Goal: Task Accomplishment & Management: Complete application form

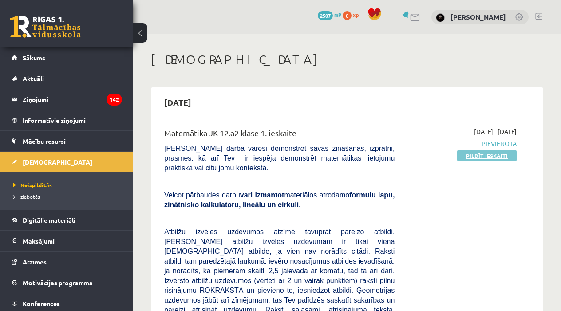
click at [475, 153] on link "Pildīt ieskaiti" at bounding box center [486, 156] width 59 height 12
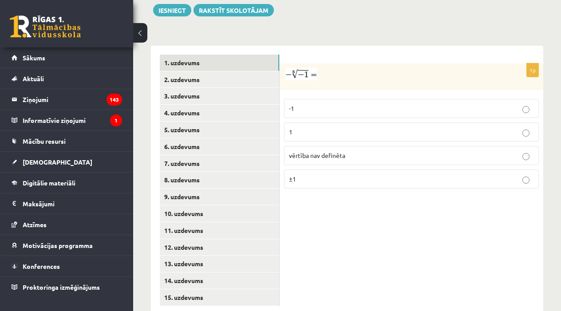
scroll to position [378, 0]
click at [338, 128] on p "1" at bounding box center [411, 132] width 245 height 9
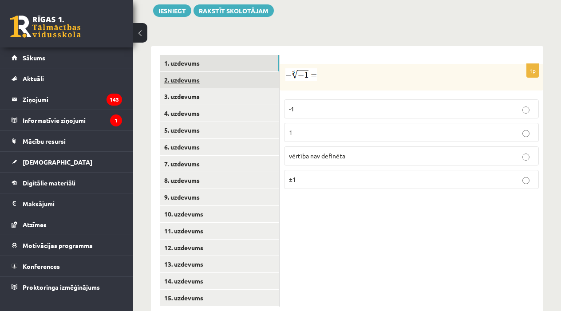
click at [210, 72] on link "2. uzdevums" at bounding box center [219, 80] width 119 height 16
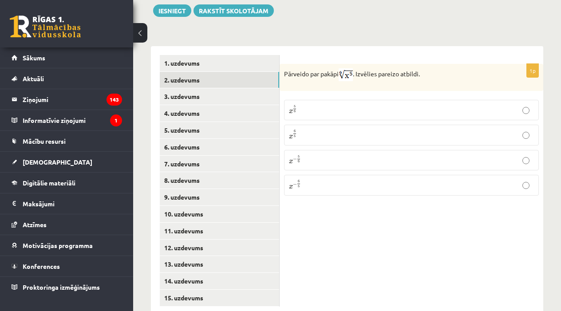
click at [326, 105] on p "x 5 6 x 5 6" at bounding box center [411, 110] width 245 height 11
click at [209, 88] on link "3. uzdevums" at bounding box center [219, 96] width 119 height 16
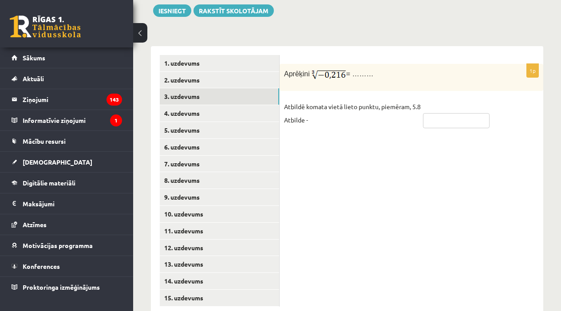
click at [463, 113] on input "text" at bounding box center [456, 120] width 67 height 15
type input "****"
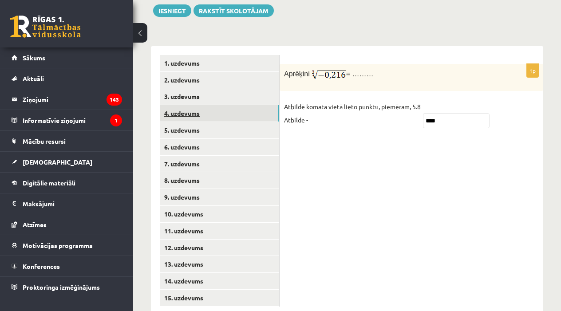
click at [238, 105] on link "4. uzdevums" at bounding box center [219, 113] width 119 height 16
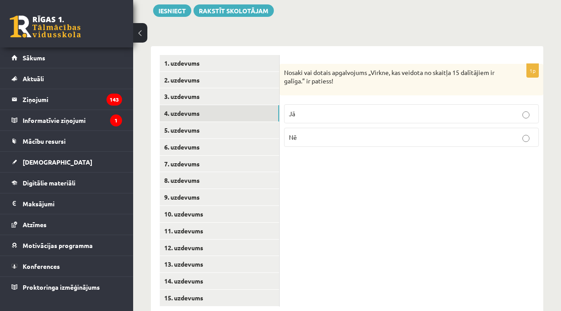
click at [360, 109] on p "Jā" at bounding box center [411, 113] width 245 height 9
click at [208, 122] on link "5. uzdevums" at bounding box center [219, 130] width 119 height 16
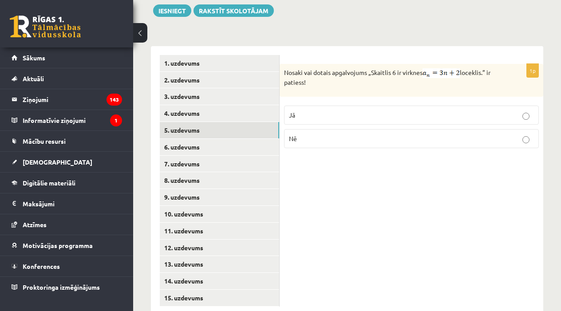
click at [358, 134] on p "Nē" at bounding box center [411, 138] width 245 height 9
click at [212, 139] on link "6. uzdevums" at bounding box center [219, 147] width 119 height 16
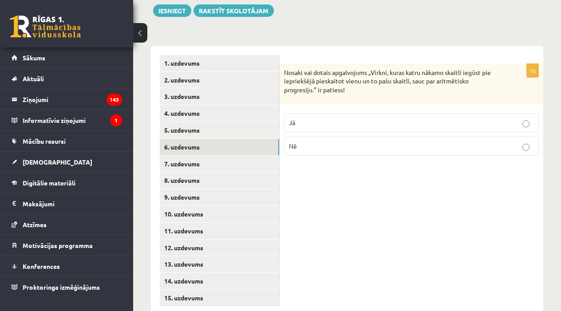
click at [321, 113] on label "Jā" at bounding box center [411, 122] width 255 height 19
click at [243, 156] on link "7. uzdevums" at bounding box center [219, 164] width 119 height 16
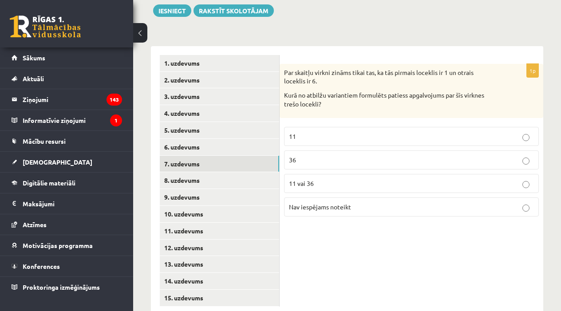
click at [321, 179] on p "11 vai 36" at bounding box center [411, 183] width 245 height 9
click at [220, 172] on link "8. uzdevums" at bounding box center [219, 180] width 119 height 16
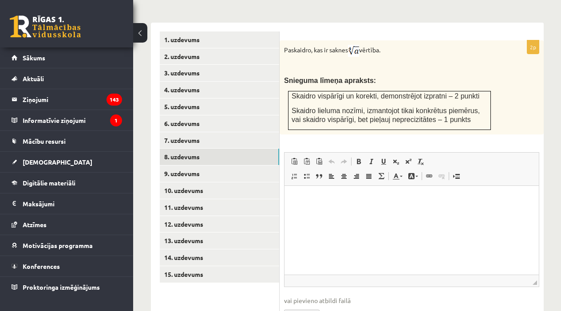
scroll to position [407, 0]
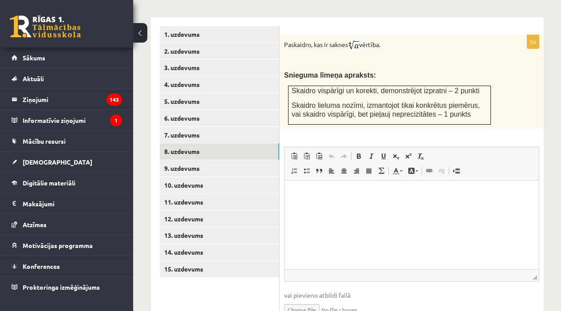
click at [304, 300] on input "file" at bounding box center [411, 309] width 255 height 18
type input "**********"
click at [211, 160] on link "9. uzdevums" at bounding box center [219, 168] width 119 height 16
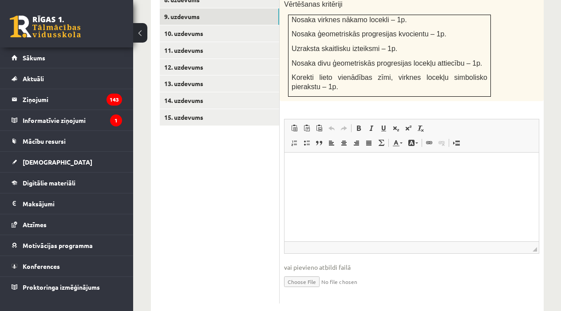
scroll to position [558, 0]
click at [319, 272] on input "file" at bounding box center [411, 281] width 255 height 18
type input "**********"
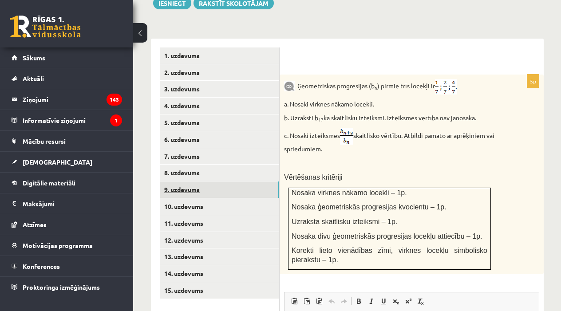
scroll to position [381, 0]
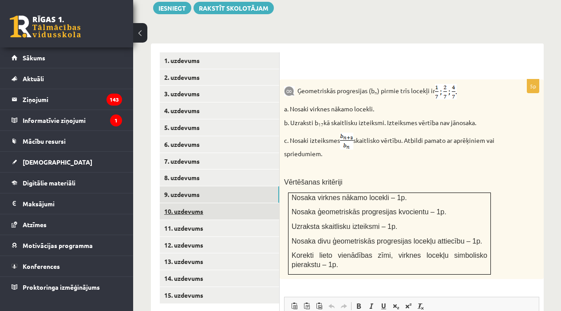
click at [240, 203] on link "10. uzdevums" at bounding box center [219, 211] width 119 height 16
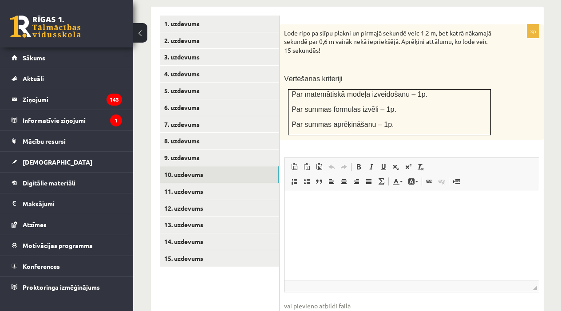
scroll to position [418, 0]
click at [230, 183] on link "11. uzdevums" at bounding box center [219, 191] width 119 height 16
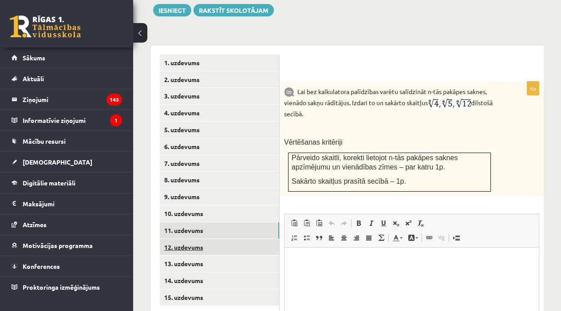
scroll to position [0, 0]
click at [216, 239] on link "12. uzdevums" at bounding box center [219, 247] width 119 height 16
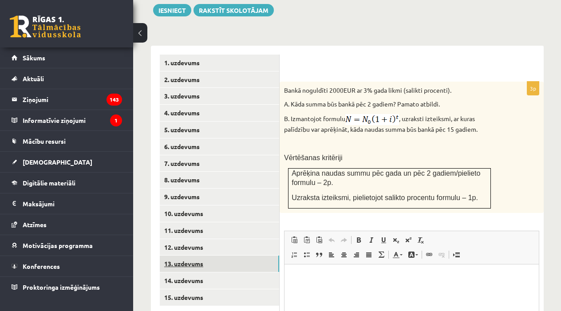
click at [206, 256] on link "13. uzdevums" at bounding box center [219, 264] width 119 height 16
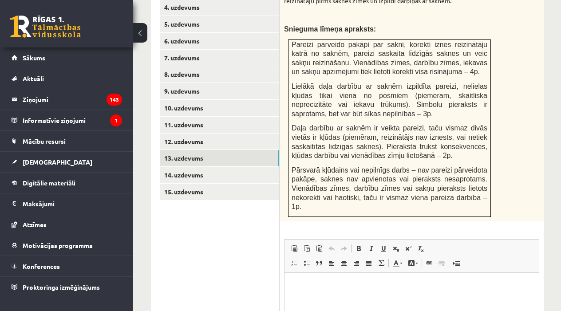
scroll to position [479, 0]
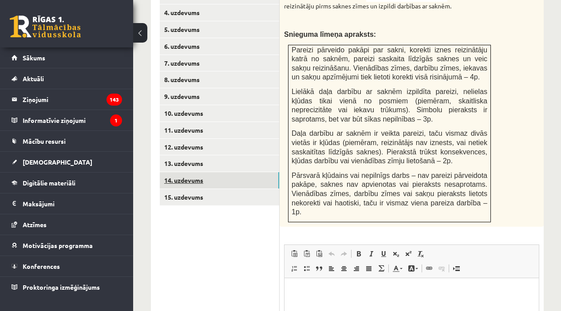
click at [244, 172] on link "14. uzdevums" at bounding box center [219, 180] width 119 height 16
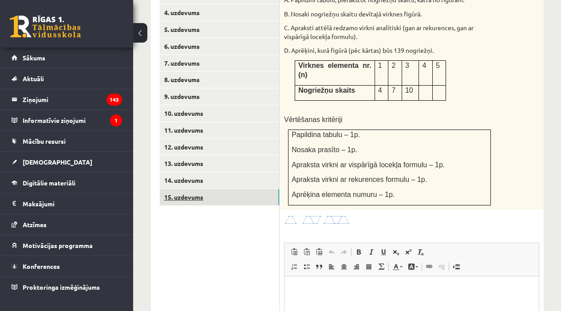
scroll to position [0, 0]
click at [233, 189] on link "15. uzdevums" at bounding box center [219, 197] width 119 height 16
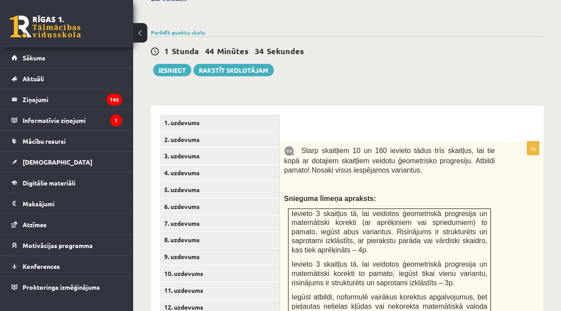
scroll to position [287, 0]
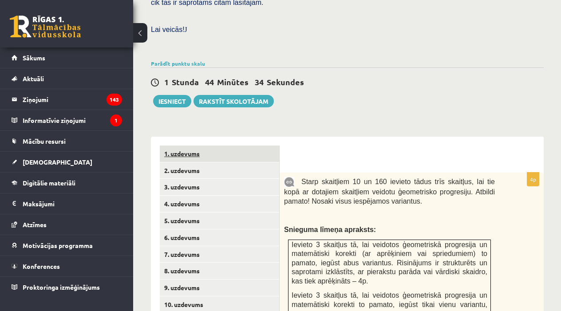
click at [206, 145] on link "1. uzdevums" at bounding box center [219, 153] width 119 height 16
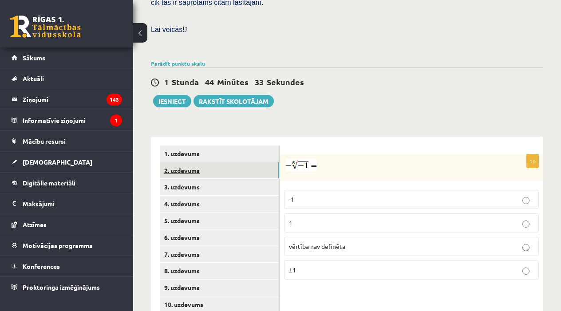
click at [207, 162] on link "2. uzdevums" at bounding box center [219, 170] width 119 height 16
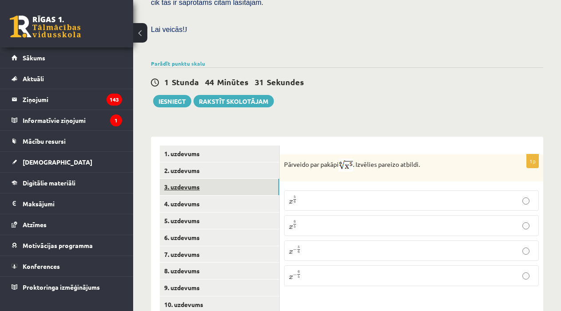
click at [207, 179] on link "3. uzdevums" at bounding box center [219, 187] width 119 height 16
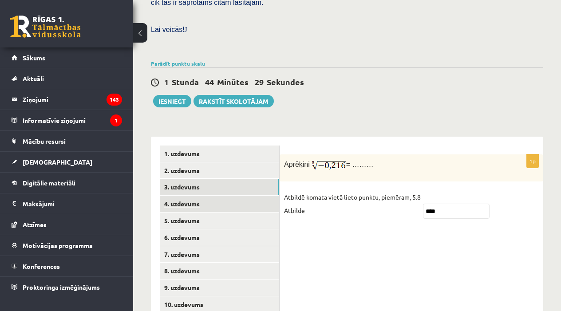
click at [204, 196] on link "4. uzdevums" at bounding box center [219, 204] width 119 height 16
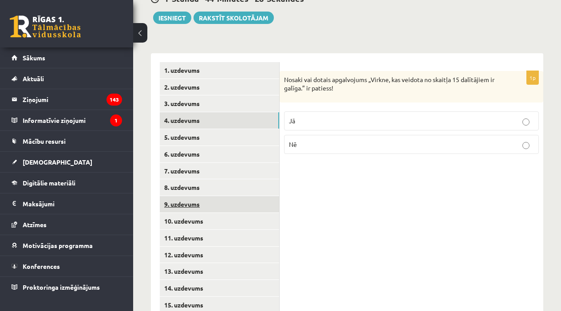
scroll to position [373, 0]
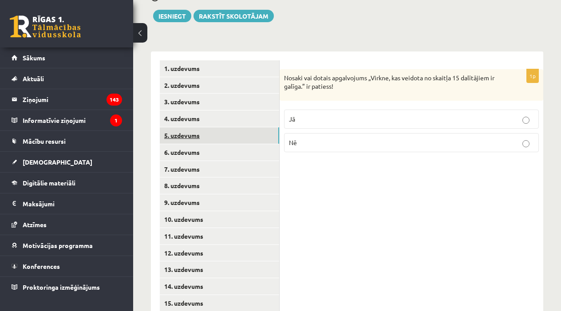
click at [210, 127] on link "5. uzdevums" at bounding box center [219, 135] width 119 height 16
click at [209, 144] on link "6. uzdevums" at bounding box center [219, 152] width 119 height 16
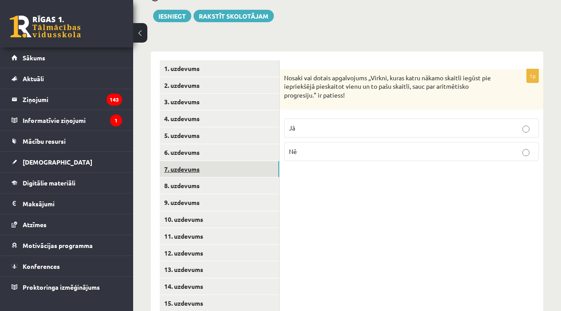
click at [217, 161] on link "7. uzdevums" at bounding box center [219, 169] width 119 height 16
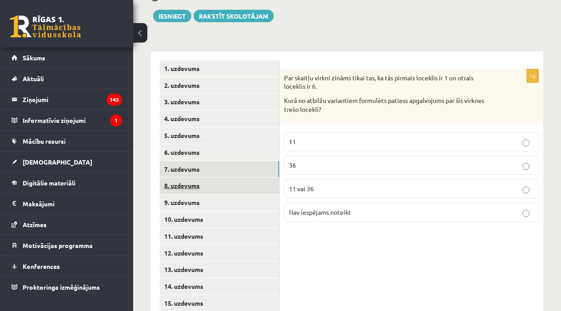
click at [215, 177] on link "8. uzdevums" at bounding box center [219, 185] width 119 height 16
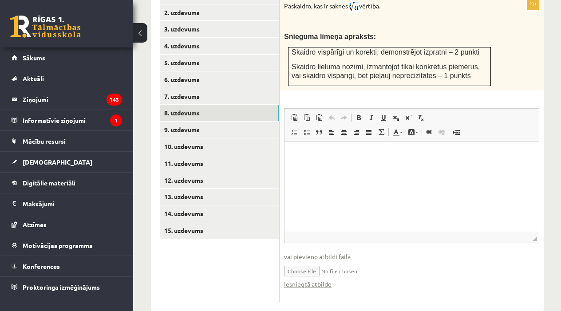
scroll to position [445, 0]
click at [221, 122] on link "9. uzdevums" at bounding box center [219, 130] width 119 height 16
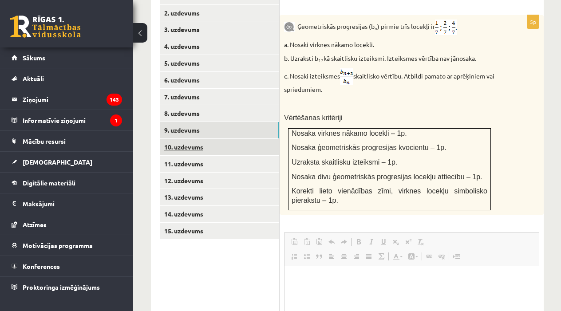
scroll to position [0, 0]
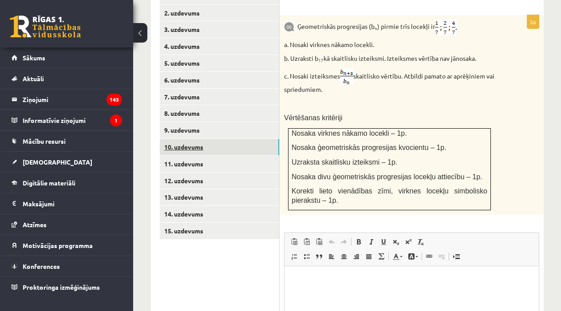
click at [224, 139] on link "10. uzdevums" at bounding box center [219, 147] width 119 height 16
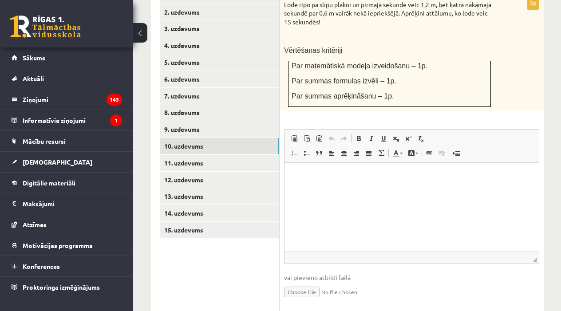
scroll to position [450, 0]
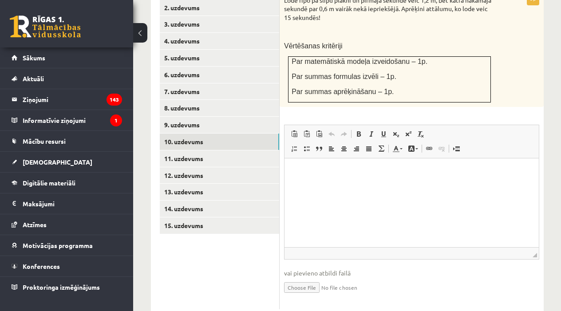
click at [312, 278] on input "file" at bounding box center [411, 287] width 255 height 18
type input "**********"
click at [228, 150] on link "11. uzdevums" at bounding box center [219, 158] width 119 height 16
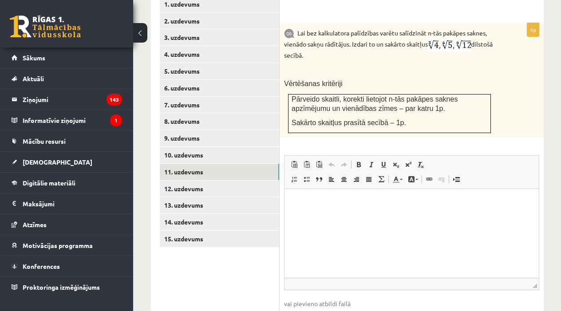
scroll to position [467, 0]
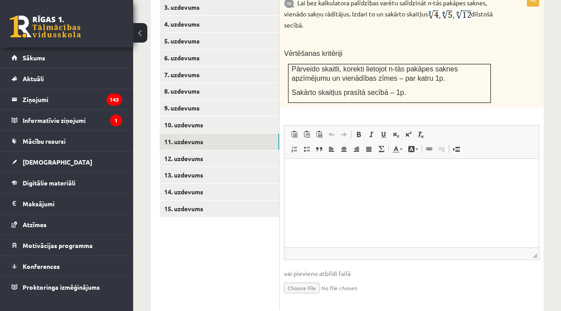
click at [317, 278] on input "file" at bounding box center [411, 287] width 255 height 18
type input "**********"
click at [220, 150] on link "12. uzdevums" at bounding box center [219, 158] width 119 height 16
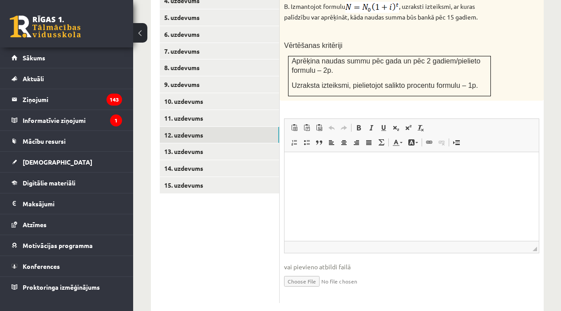
scroll to position [490, 0]
click at [302, 272] on input "file" at bounding box center [411, 281] width 255 height 18
type input "**********"
click at [222, 144] on link "13. uzdevums" at bounding box center [219, 152] width 119 height 16
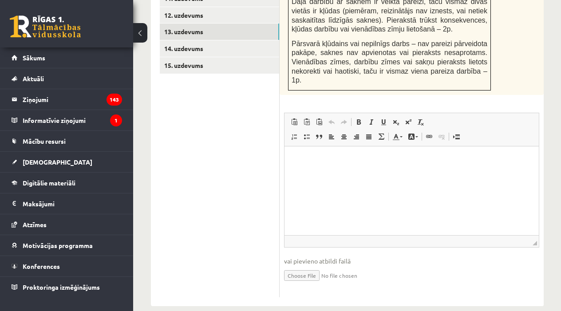
scroll to position [610, 0]
click at [301, 266] on input "file" at bounding box center [411, 275] width 255 height 18
type input "**********"
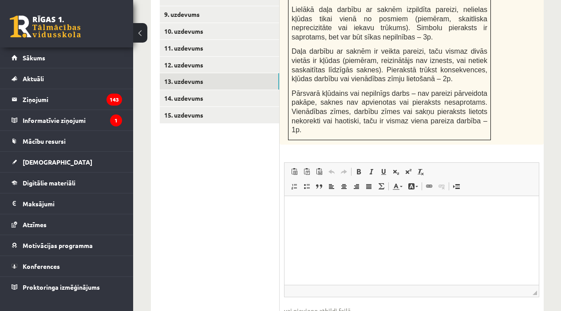
scroll to position [555, 0]
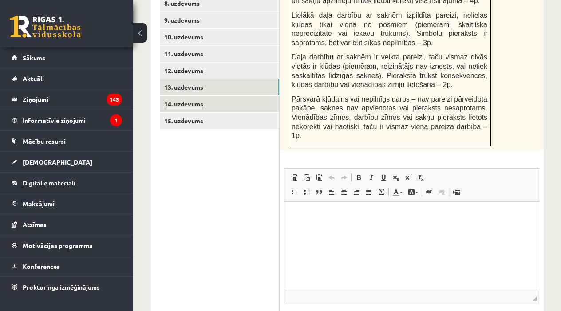
click at [232, 96] on link "14. uzdevums" at bounding box center [219, 104] width 119 height 16
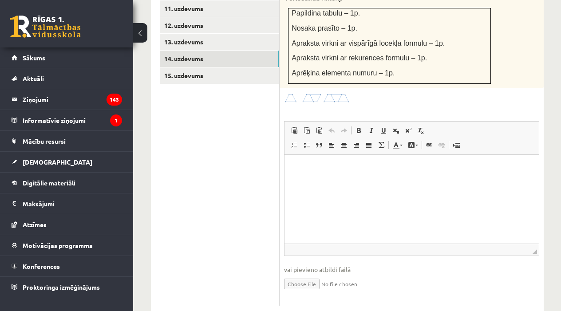
scroll to position [600, 0]
click at [307, 275] on input "file" at bounding box center [411, 284] width 255 height 18
type input "**********"
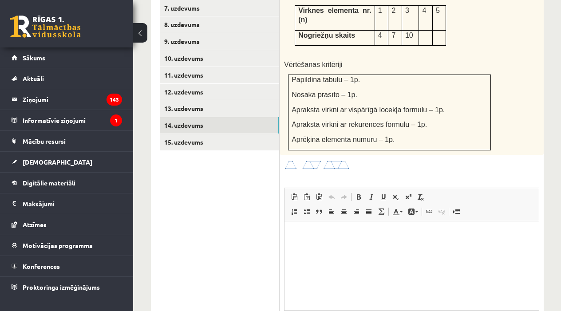
scroll to position [430, 0]
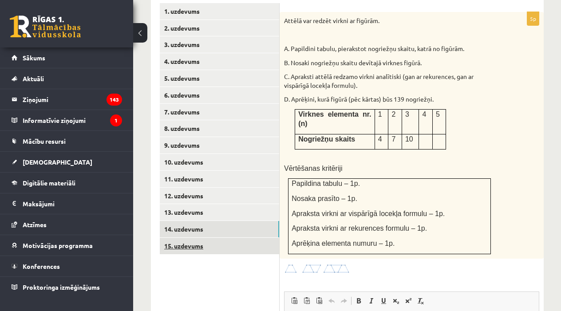
click at [184, 238] on link "15. uzdevums" at bounding box center [219, 246] width 119 height 16
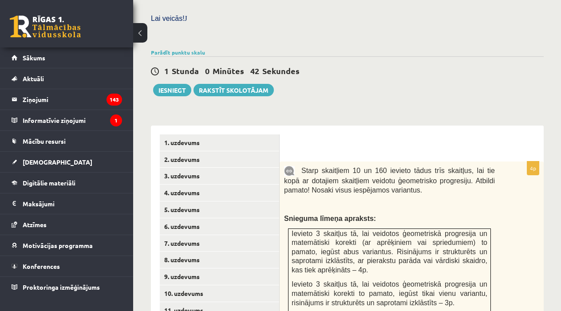
scroll to position [337, 0]
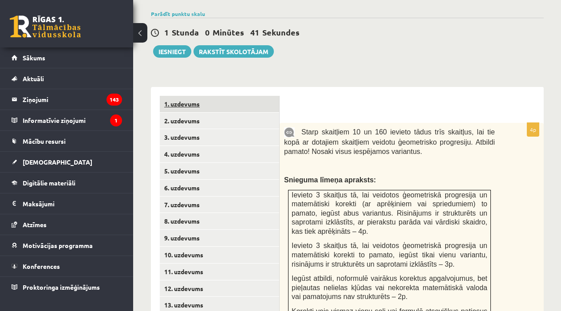
click at [242, 96] on link "1. uzdevums" at bounding box center [219, 104] width 119 height 16
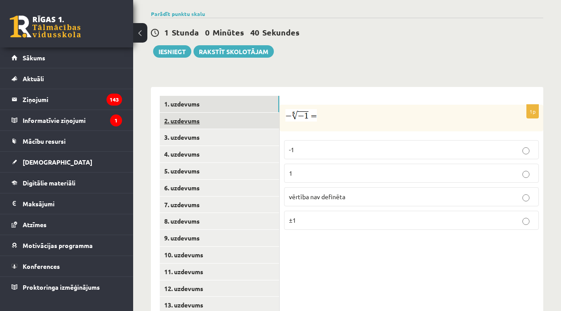
click at [233, 113] on link "2. uzdevums" at bounding box center [219, 121] width 119 height 16
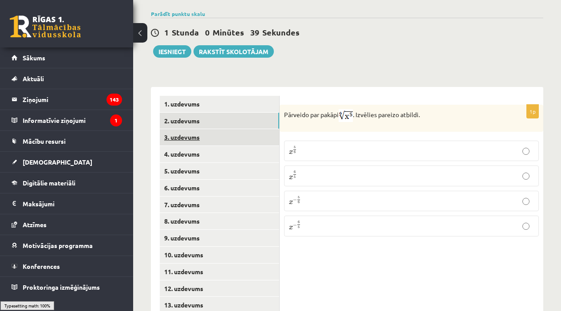
click at [230, 129] on link "3. uzdevums" at bounding box center [219, 137] width 119 height 16
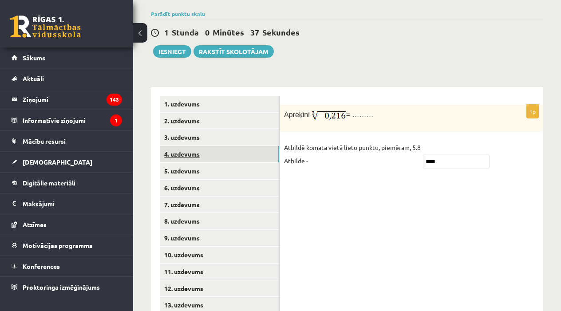
click at [226, 146] on link "4. uzdevums" at bounding box center [219, 154] width 119 height 16
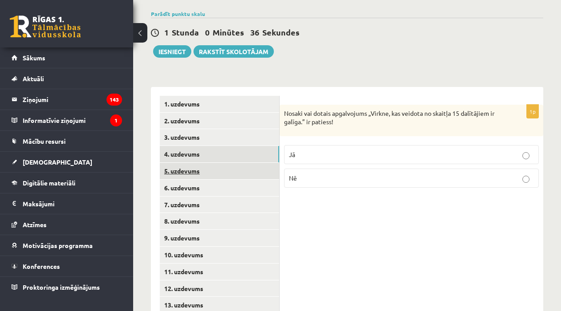
click at [226, 163] on link "5. uzdevums" at bounding box center [219, 171] width 119 height 16
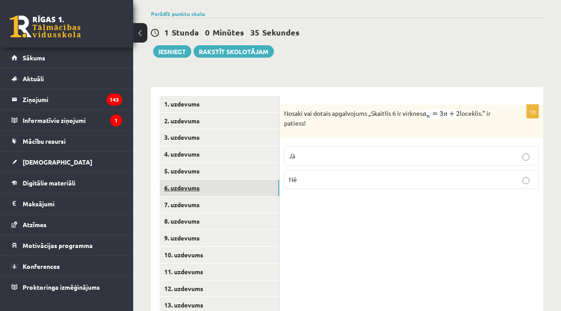
click at [224, 180] on link "6. uzdevums" at bounding box center [219, 188] width 119 height 16
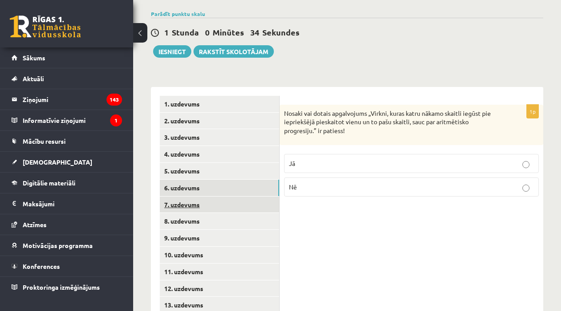
click at [223, 197] on link "7. uzdevums" at bounding box center [219, 205] width 119 height 16
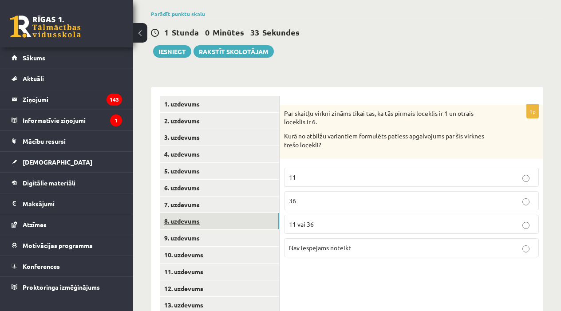
click at [226, 213] on link "8. uzdevums" at bounding box center [219, 221] width 119 height 16
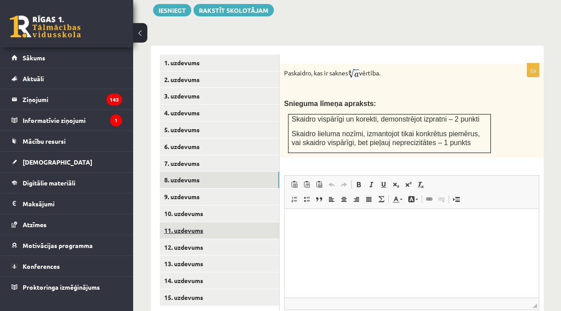
scroll to position [0, 0]
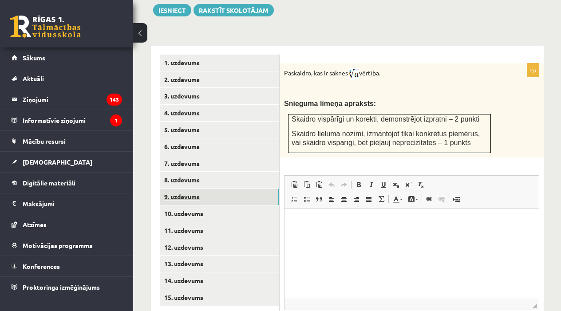
click at [220, 189] on link "9. uzdevums" at bounding box center [219, 197] width 119 height 16
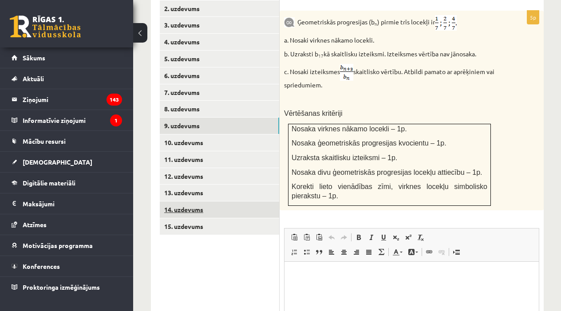
scroll to position [443, 0]
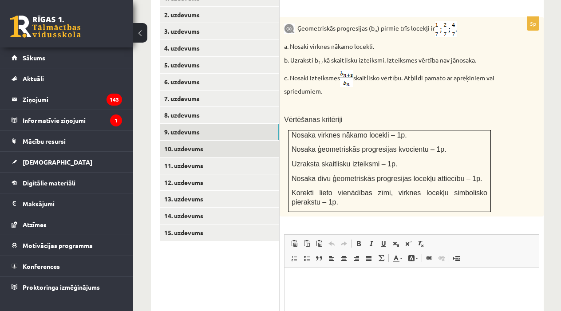
click at [226, 141] on link "10. uzdevums" at bounding box center [219, 149] width 119 height 16
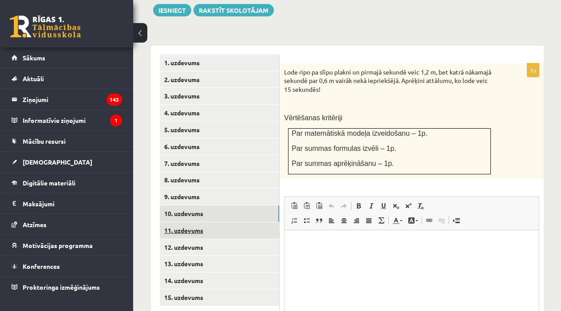
scroll to position [0, 0]
click at [241, 222] on link "11. uzdevums" at bounding box center [219, 230] width 119 height 16
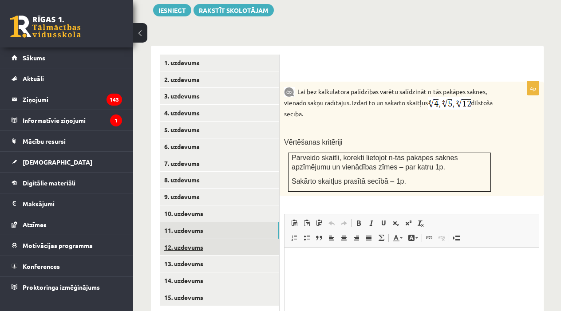
click at [244, 239] on link "12. uzdevums" at bounding box center [219, 247] width 119 height 16
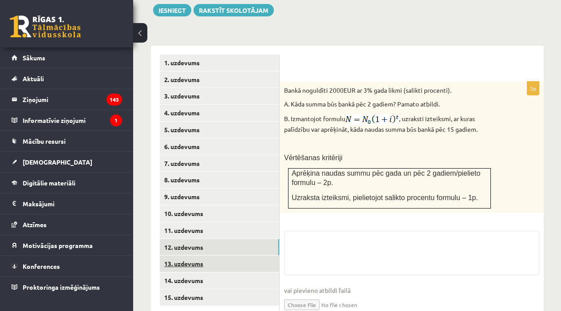
click at [241, 256] on link "13. uzdevums" at bounding box center [219, 264] width 119 height 16
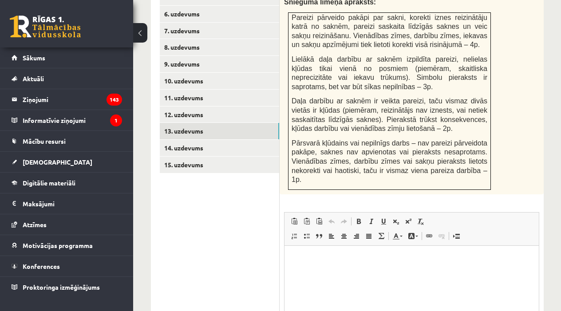
scroll to position [507, 0]
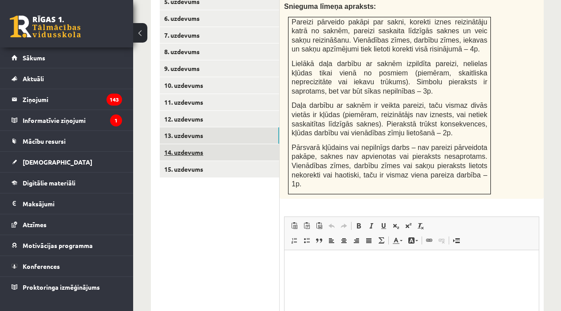
click at [212, 144] on link "14. uzdevums" at bounding box center [219, 152] width 119 height 16
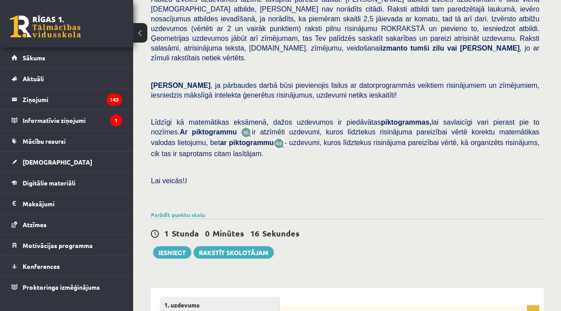
scroll to position [141, 0]
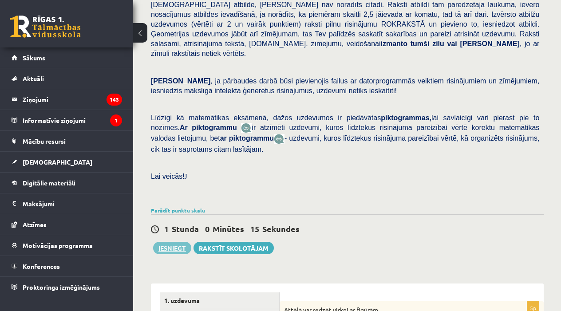
click at [178, 242] on button "Iesniegt" at bounding box center [172, 248] width 38 height 12
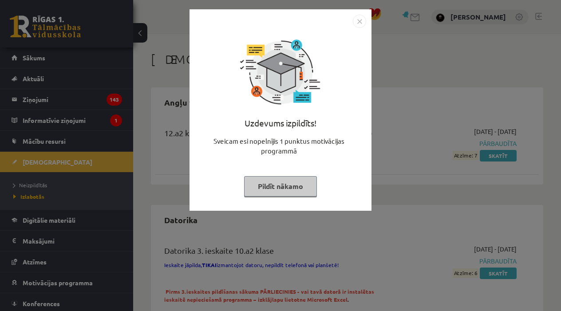
click at [361, 24] on img "Close" at bounding box center [359, 21] width 13 height 13
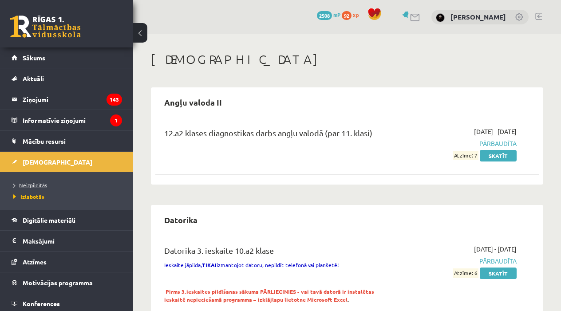
click at [41, 187] on span "Neizpildītās" at bounding box center [30, 184] width 34 height 7
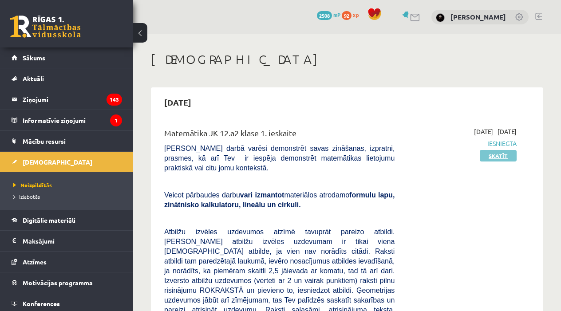
click at [494, 152] on link "Skatīt" at bounding box center [498, 156] width 37 height 12
